Goal: Find specific page/section: Find specific page/section

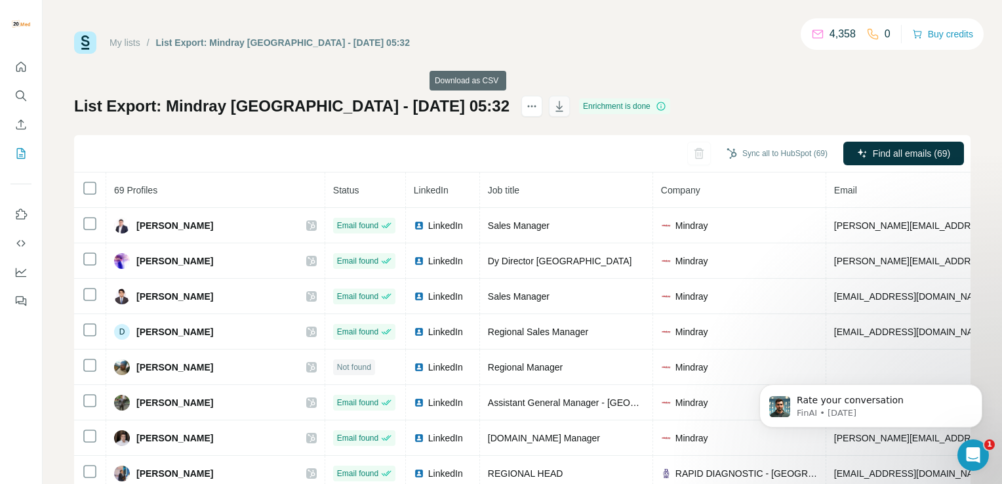
click at [553, 102] on icon "button" at bounding box center [559, 106] width 13 height 13
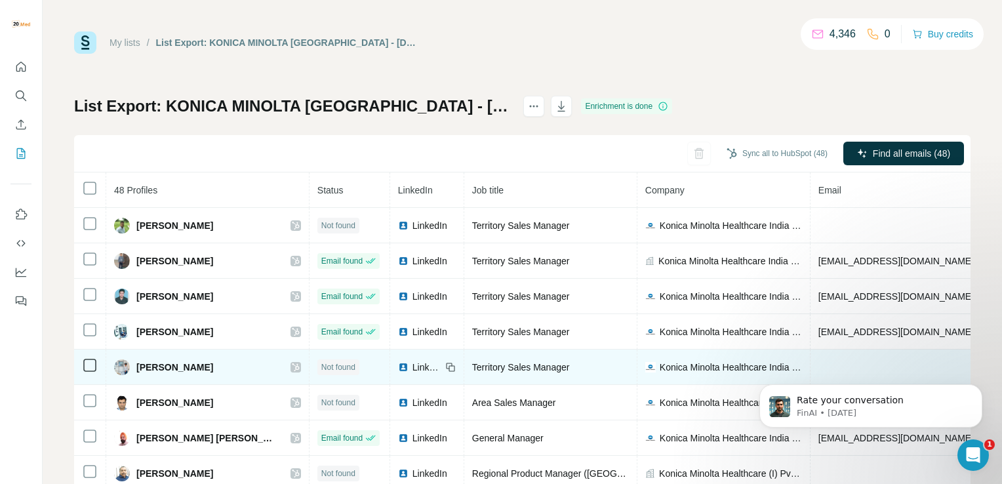
scroll to position [47, 0]
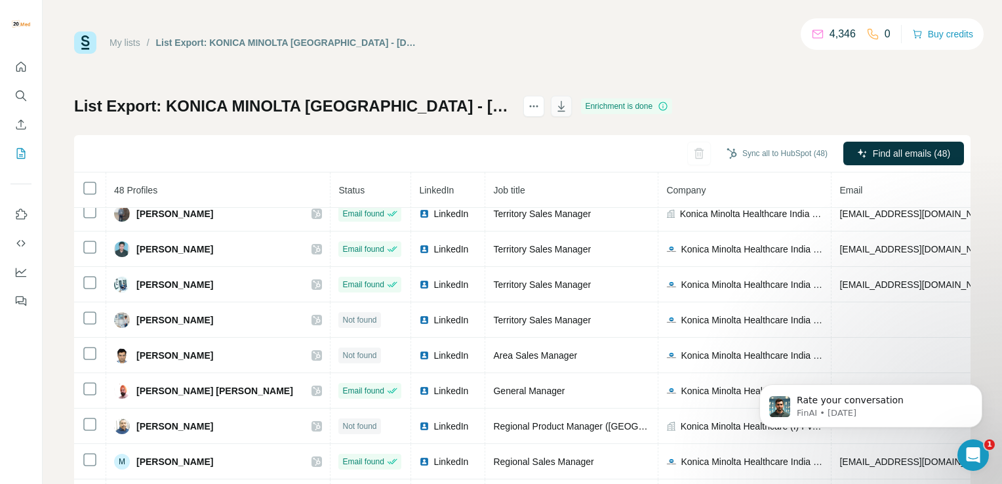
click at [555, 109] on icon "button" at bounding box center [561, 106] width 13 height 13
click at [538, 22] on div "My lists / List Export: KONICA MINOLTA INDIA - 08/09/2025 05:37 4,346 0 Buy cre…" at bounding box center [522, 242] width 959 height 484
